Goal: Task Accomplishment & Management: Manage account settings

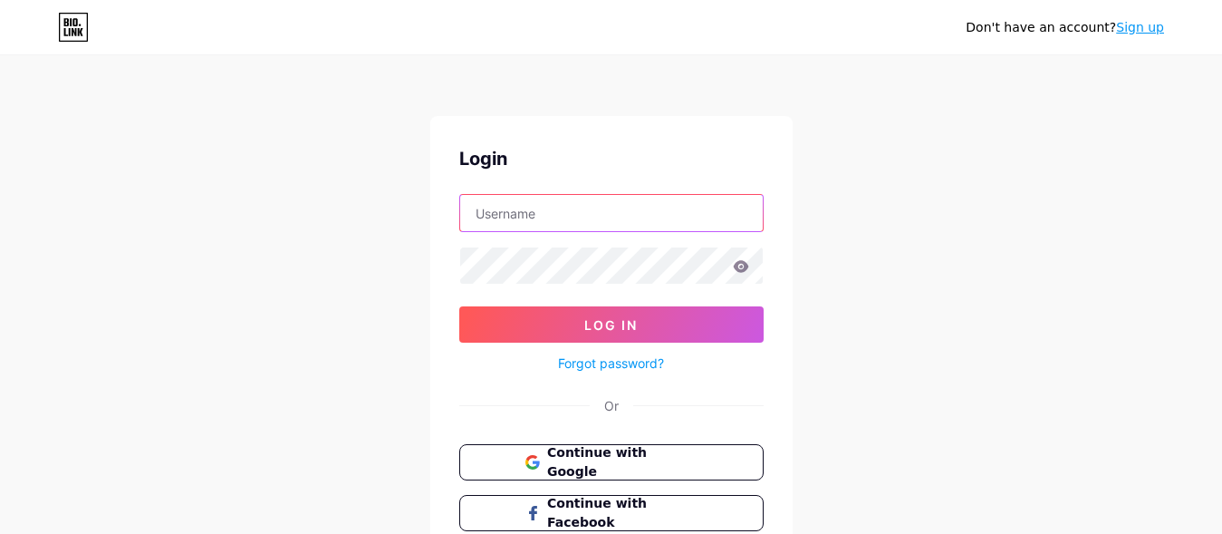
paste input "romafay"
type input "romafay"
click at [455, 277] on div "Login romafay Log In Forgot password? Or Continue with Google Continue with Fac…" at bounding box center [611, 363] width 362 height 495
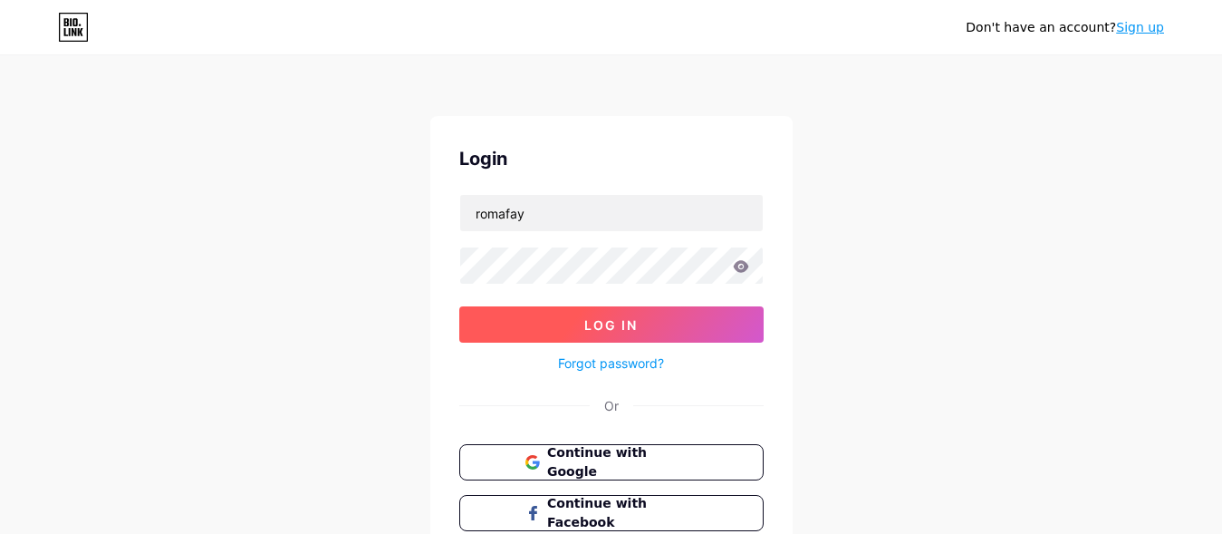
click at [555, 314] on button "Log In" at bounding box center [611, 324] width 304 height 36
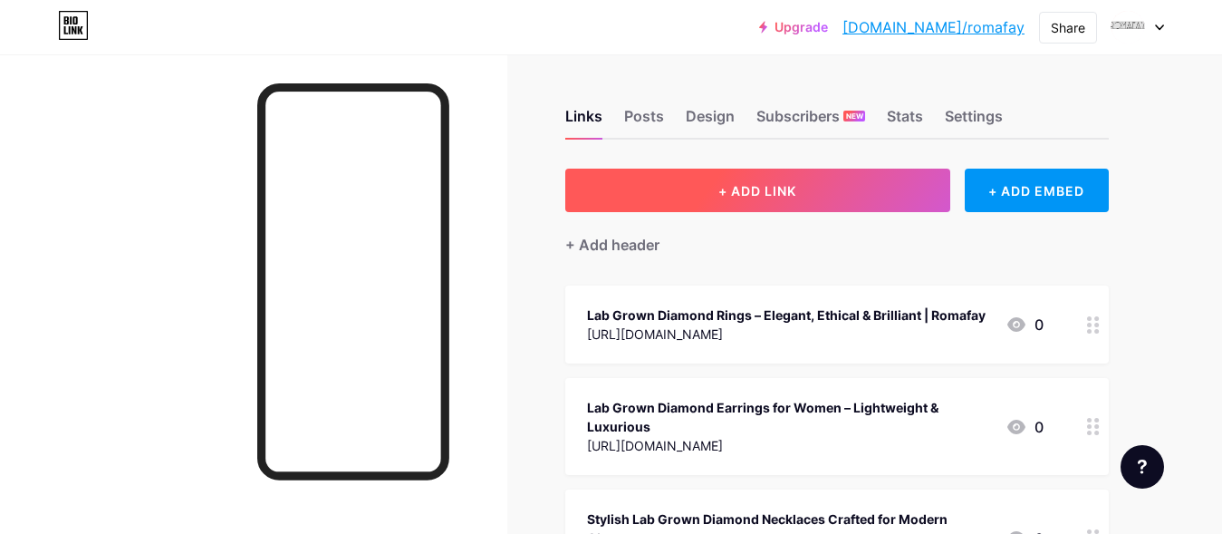
click at [740, 200] on button "+ ADD LINK" at bounding box center [757, 189] width 385 height 43
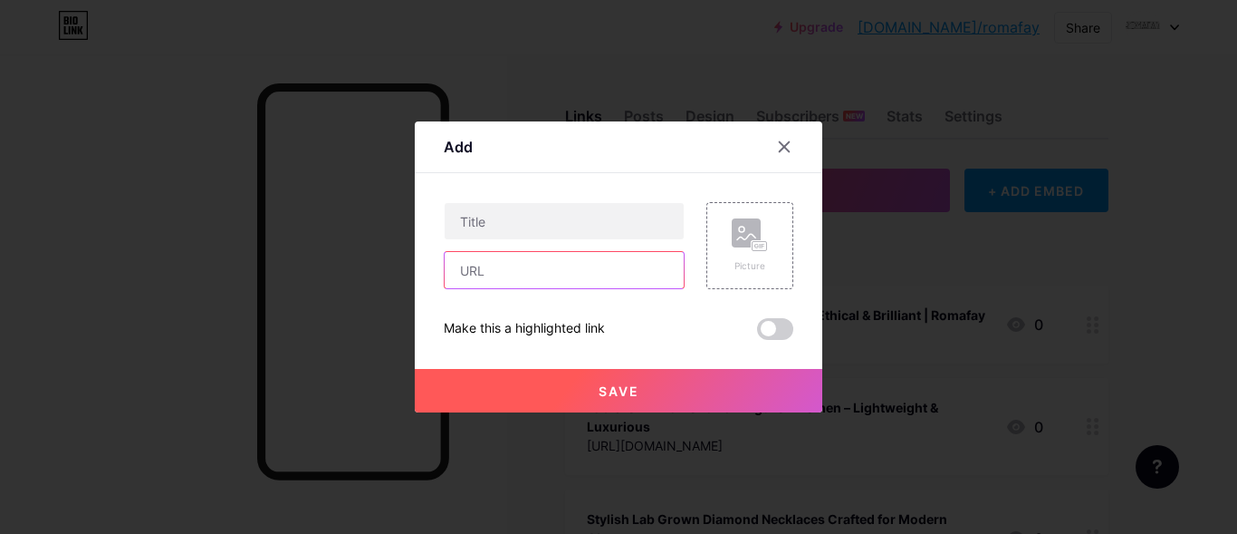
click at [495, 268] on input "text" at bounding box center [564, 270] width 239 height 36
paste input "[URL][DOMAIN_NAME]"
type input "[URL][DOMAIN_NAME]"
click at [485, 241] on div "[URL][DOMAIN_NAME]" at bounding box center [564, 245] width 241 height 87
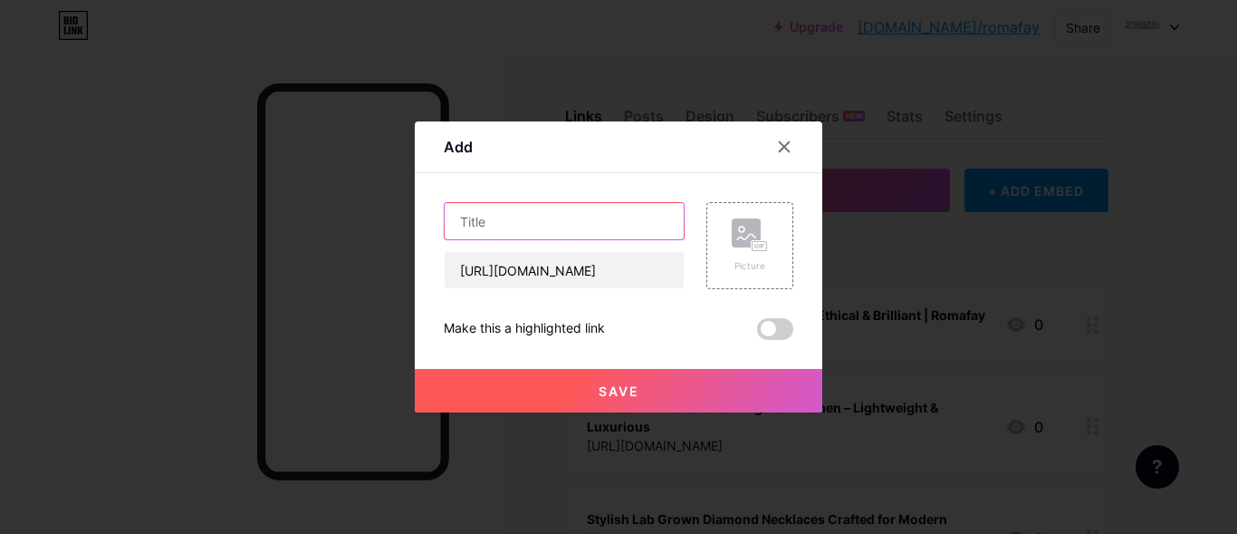
click at [490, 224] on input "text" at bounding box center [564, 221] width 239 height 36
paste input "Top Place to Buy Gold Chains in the [GEOGRAPHIC_DATA] | Romafay Jewelry"
type input "Top Place to Buy Gold Chains in the [GEOGRAPHIC_DATA] | Romafay Jewelry"
click at [605, 387] on span "Save" at bounding box center [619, 390] width 41 height 15
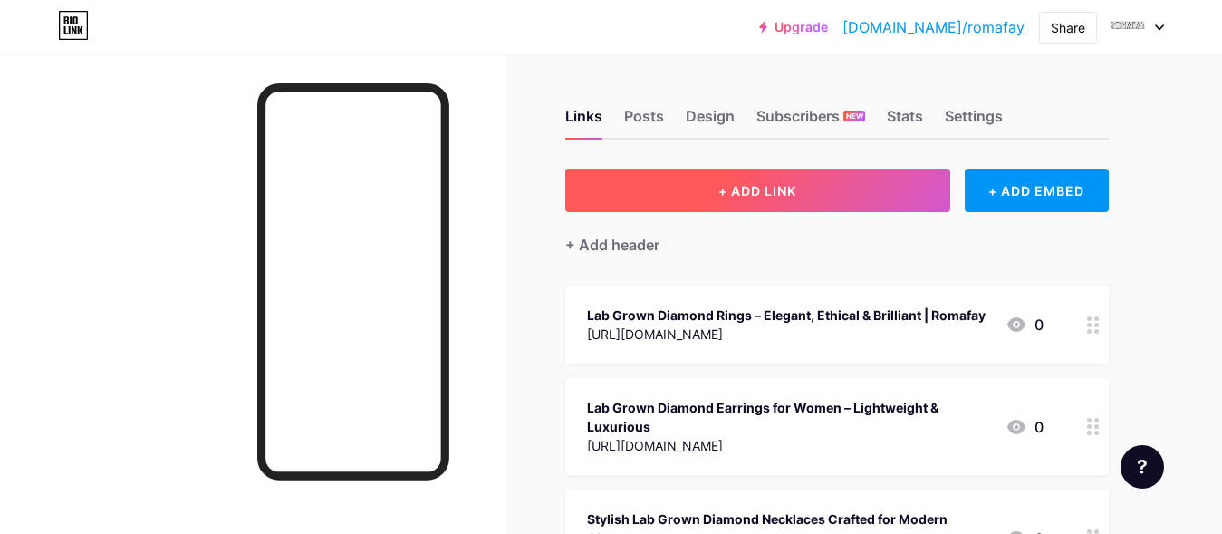
click at [715, 194] on button "+ ADD LINK" at bounding box center [757, 189] width 385 height 43
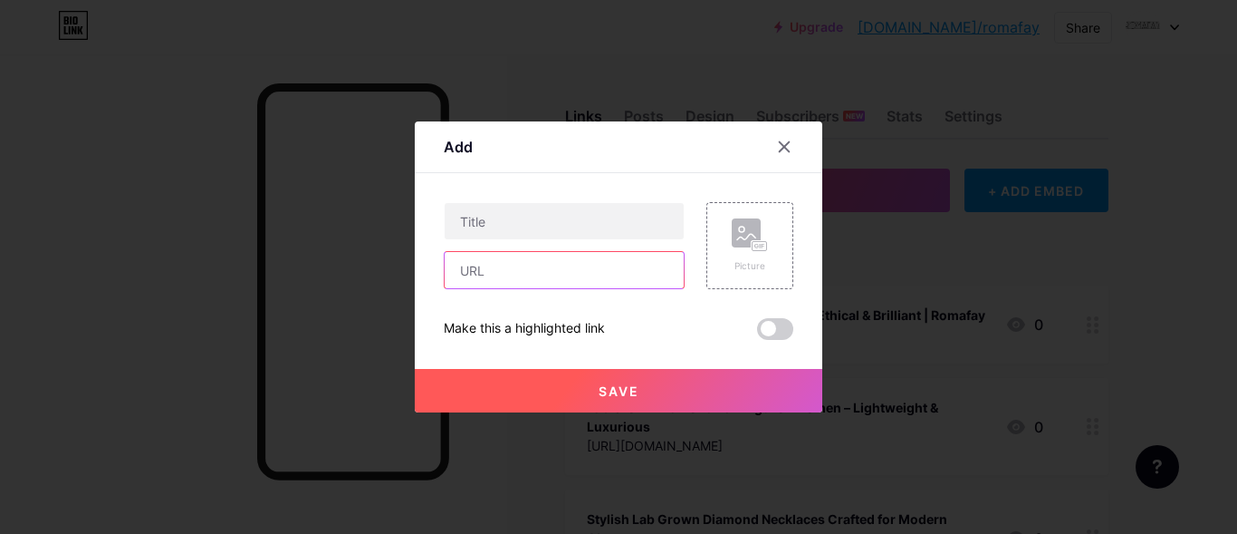
click at [493, 263] on input "text" at bounding box center [564, 270] width 239 height 36
paste input "[URL][DOMAIN_NAME]"
type input "[URL][DOMAIN_NAME]"
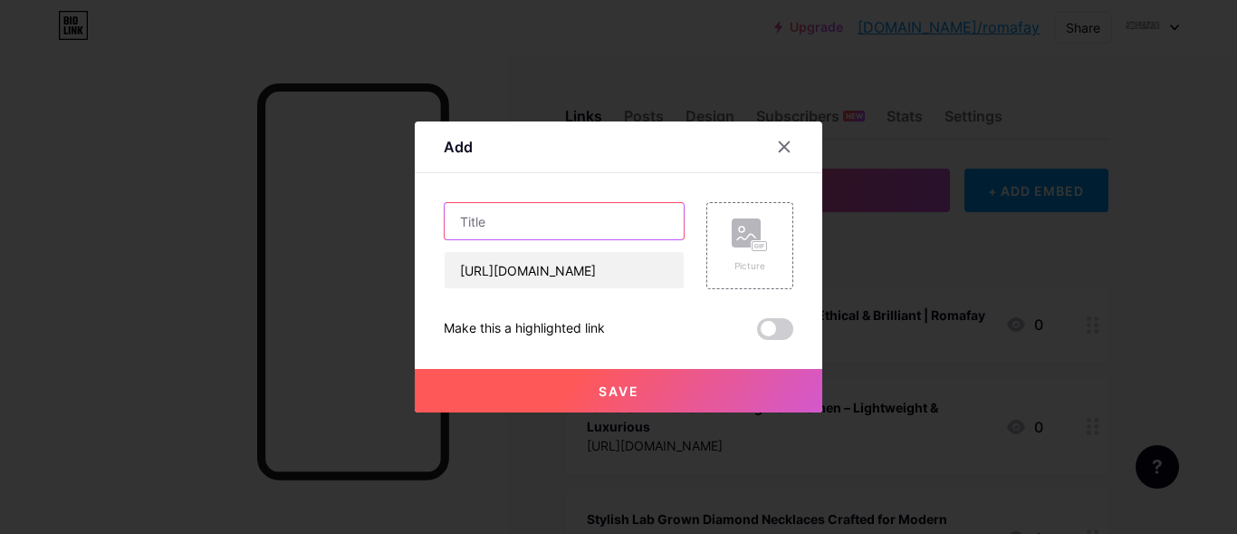
click at [482, 214] on input "text" at bounding box center [564, 221] width 239 height 36
paste input "Top Place to Buy Gold Chains in the [GEOGRAPHIC_DATA] | Romafay Jewelry"
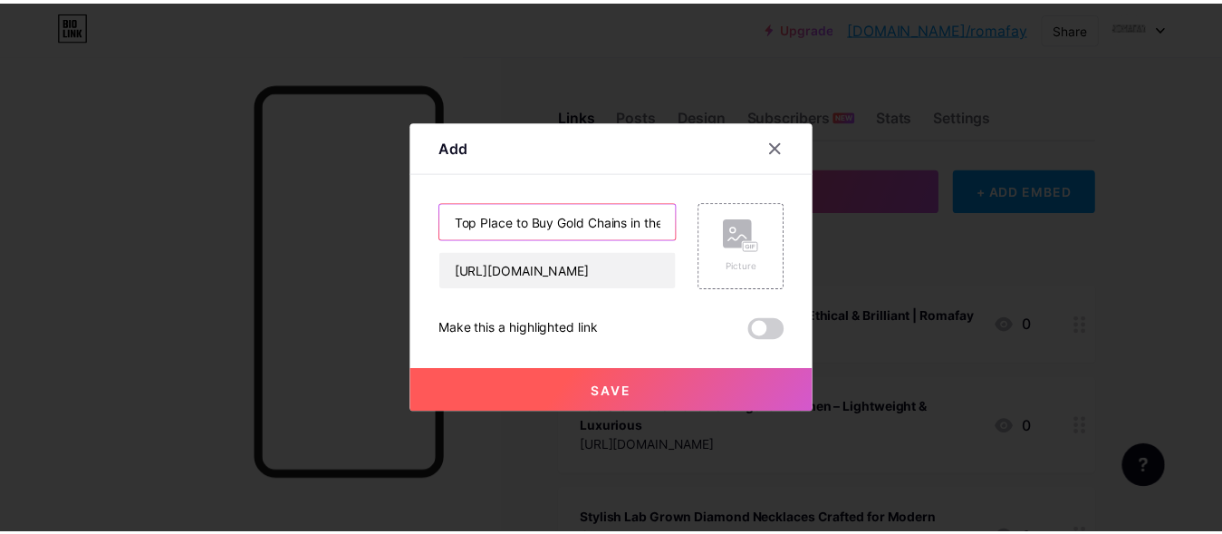
scroll to position [0, 149]
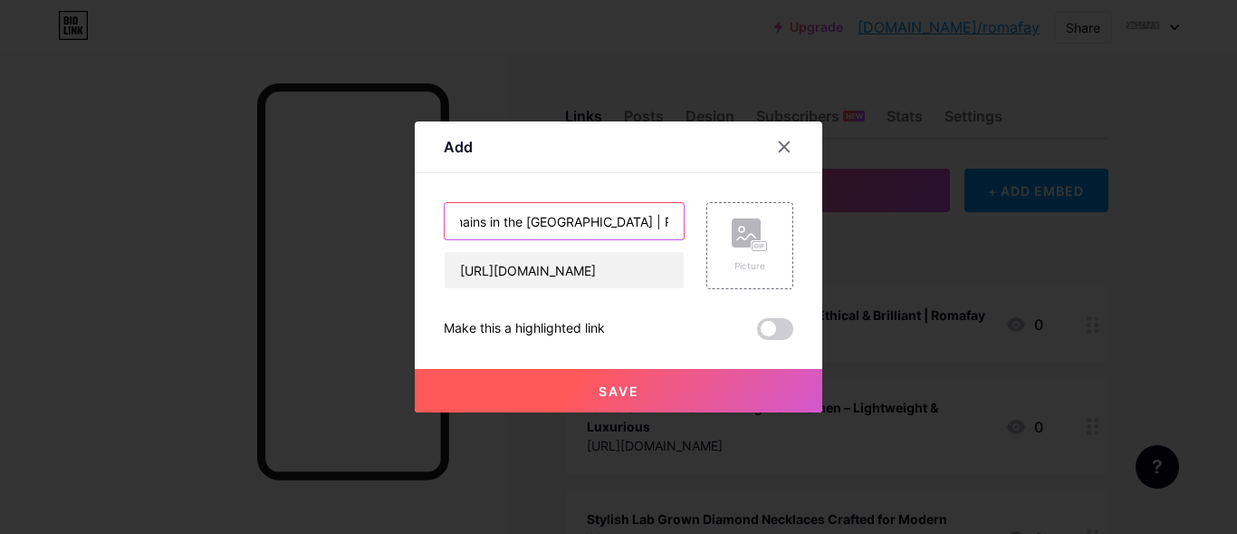
type input "Top Place to Buy Gold Chains in the [GEOGRAPHIC_DATA] | Romafay Jewelry"
click at [587, 397] on button "Save" at bounding box center [619, 390] width 408 height 43
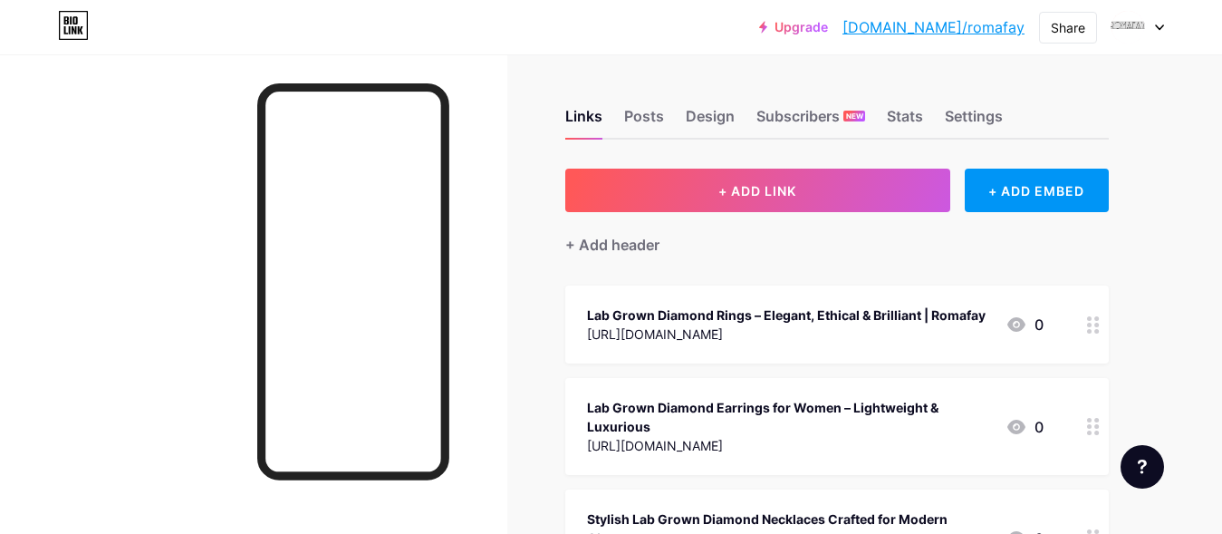
click at [981, 34] on link "[DOMAIN_NAME]/romafay" at bounding box center [933, 27] width 182 height 22
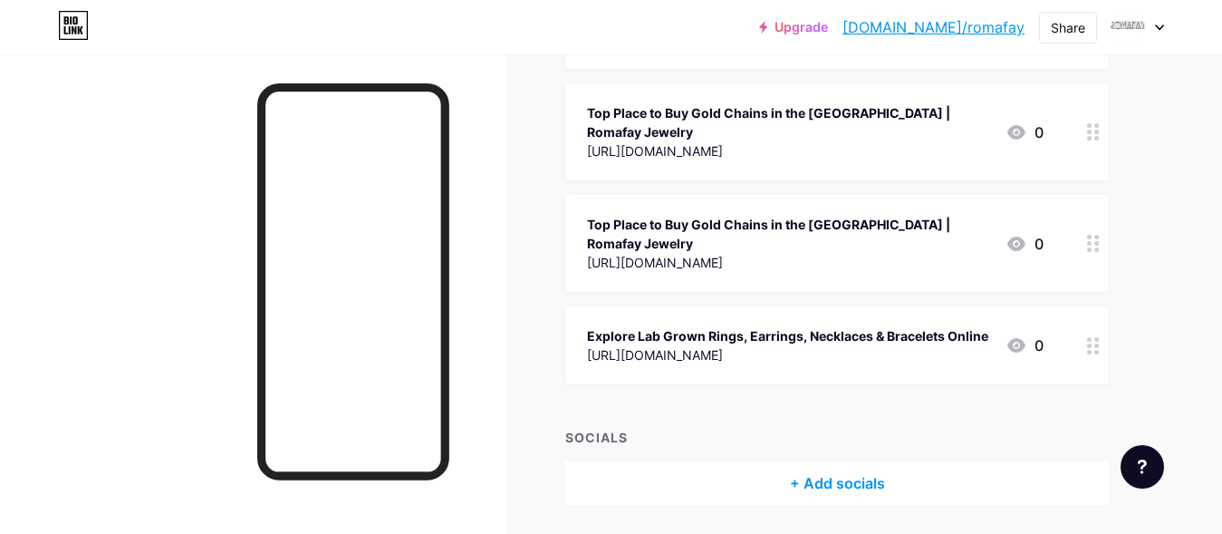
scroll to position [1279, 0]
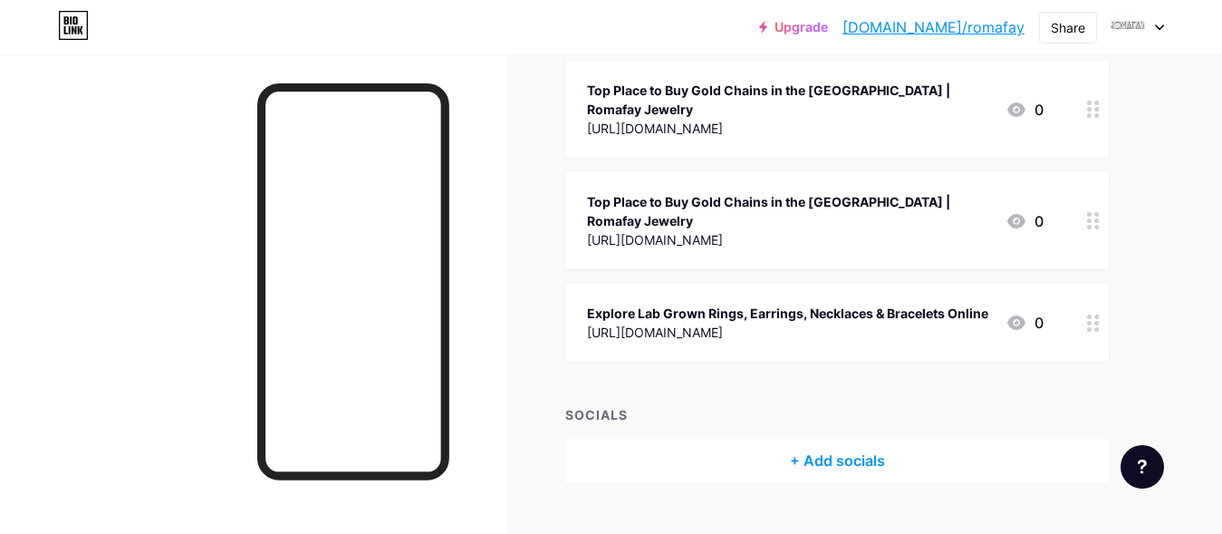
click at [1154, 30] on div at bounding box center [1138, 27] width 53 height 33
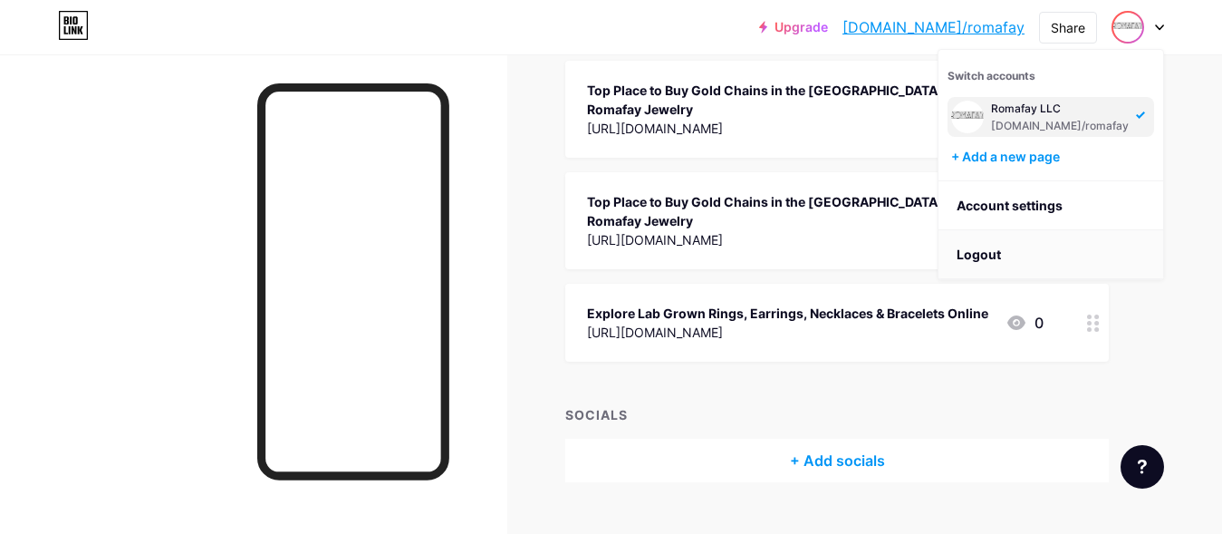
click at [991, 254] on li "Logout" at bounding box center [1050, 254] width 225 height 49
